Goal: Communication & Community: Answer question/provide support

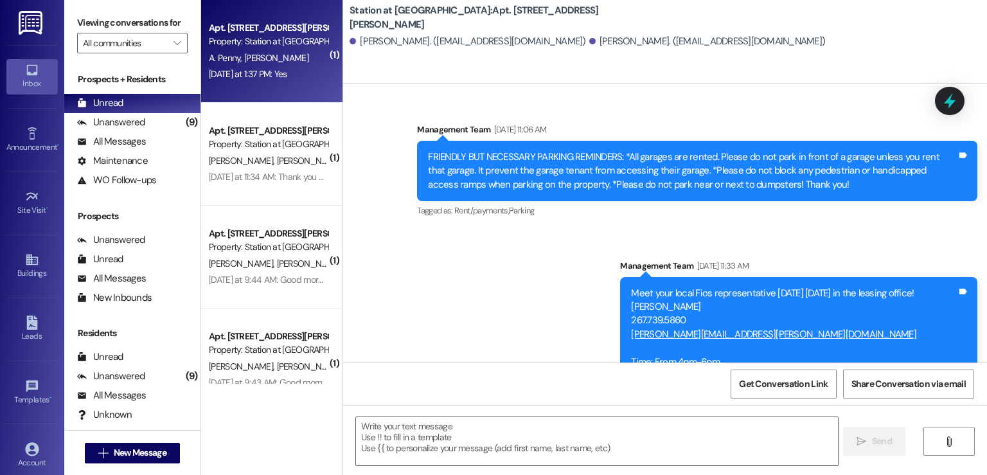
scroll to position [61011, 0]
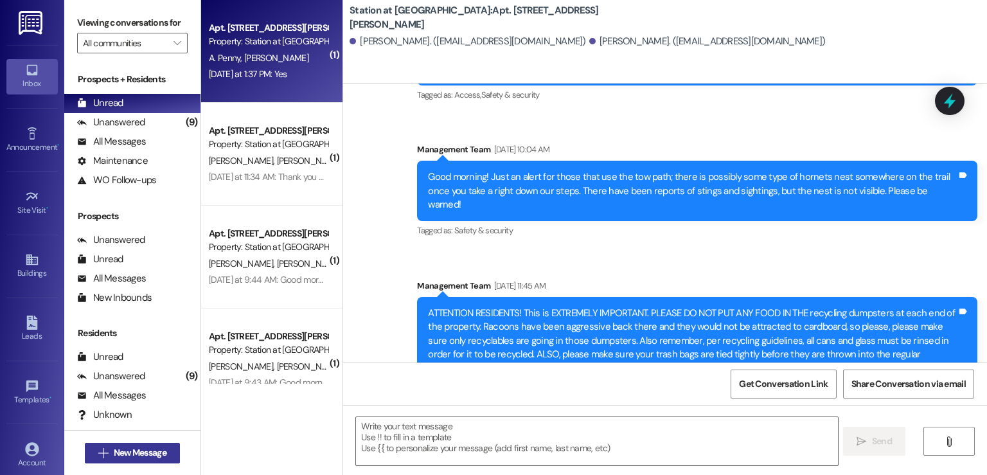
click at [137, 452] on span "New Message" at bounding box center [140, 452] width 53 height 13
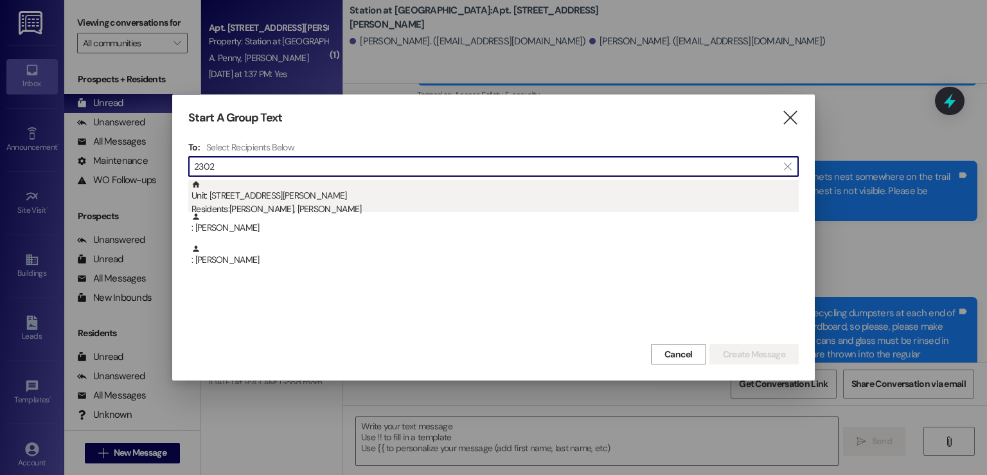
type input "2302"
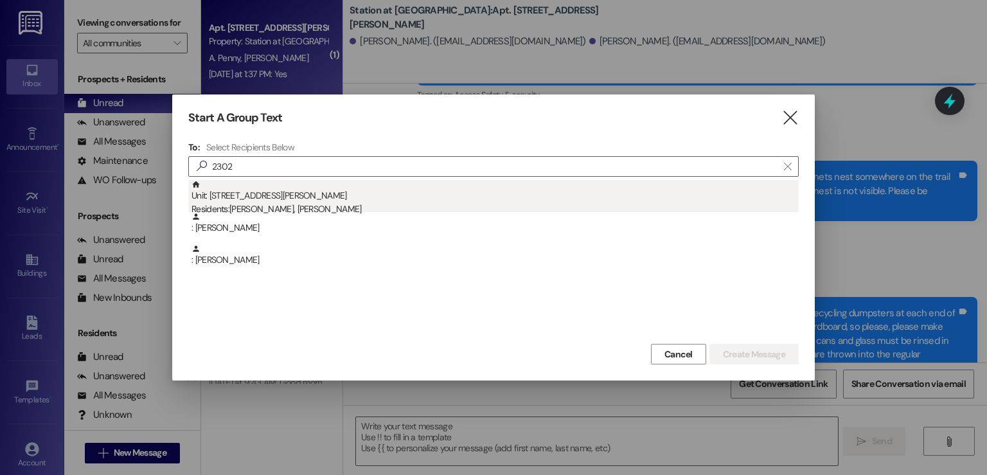
click at [272, 195] on div "Unit: [STREET_ADDRESS][PERSON_NAME] Residents: [PERSON_NAME], [PERSON_NAME]" at bounding box center [494, 198] width 607 height 37
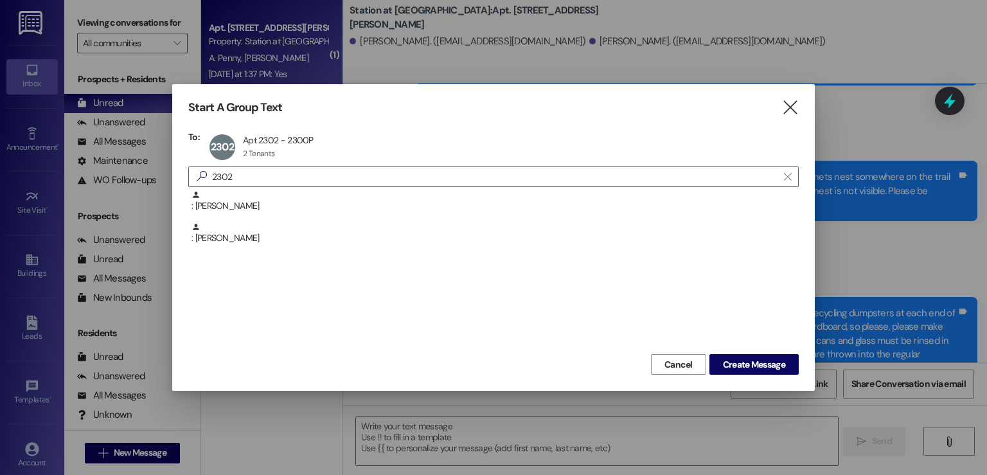
click at [732, 352] on div "Cancel Create Message" at bounding box center [493, 363] width 610 height 24
click at [745, 362] on span "Create Message" at bounding box center [754, 364] width 62 height 13
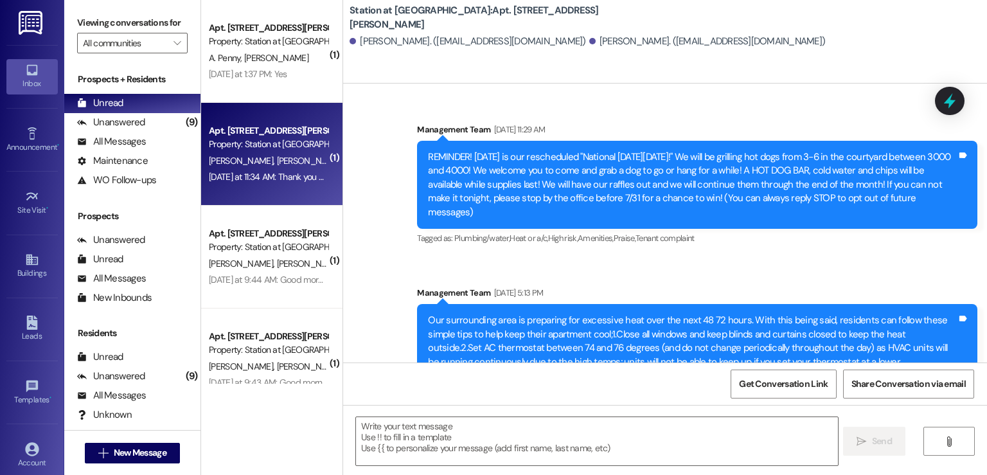
scroll to position [42558, 0]
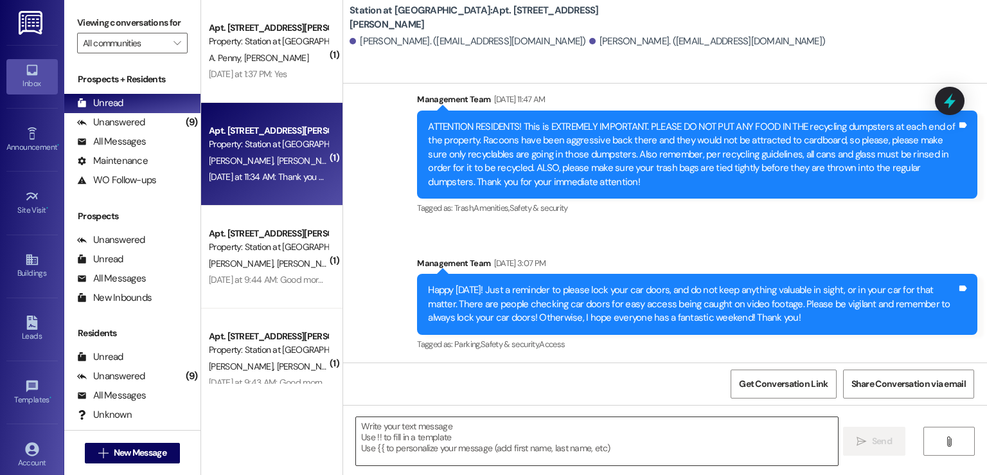
click at [392, 436] on textarea at bounding box center [596, 441] width 481 height 48
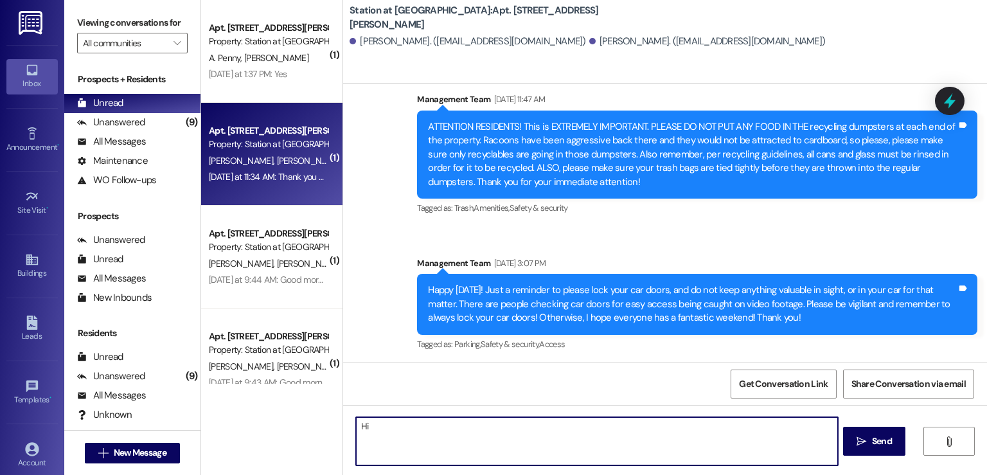
type textarea "H"
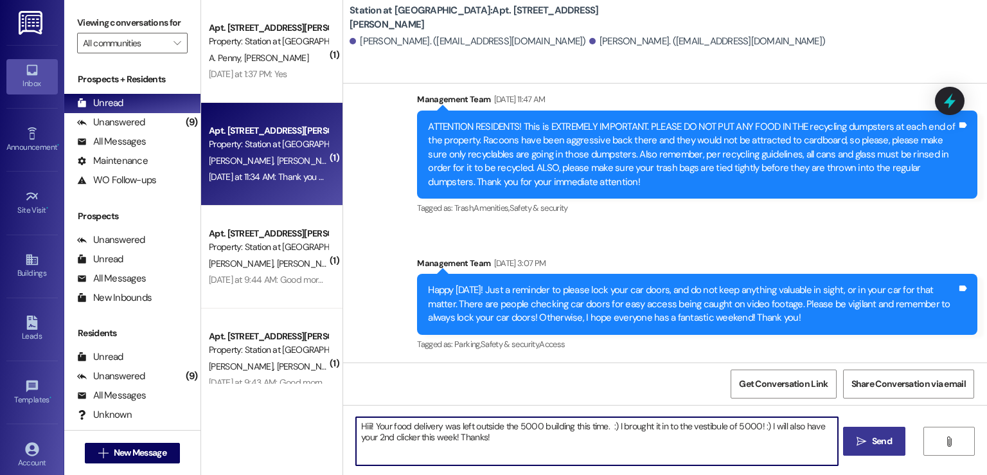
type textarea "Hiii! Your food delivery was left outside the 5000 building this time. :) I bro…"
click at [872, 439] on span "Send" at bounding box center [882, 440] width 20 height 13
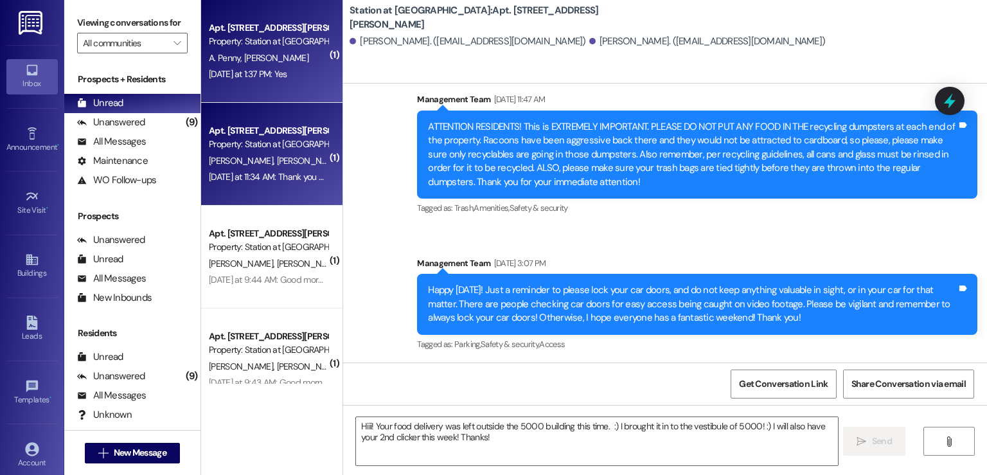
click at [253, 32] on div "Apt. [STREET_ADDRESS][PERSON_NAME]" at bounding box center [268, 27] width 119 height 13
